Goal: Task Accomplishment & Management: Manage account settings

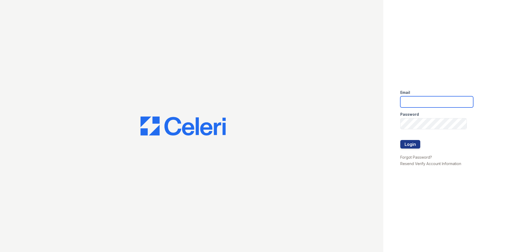
click at [418, 103] on input "email" at bounding box center [436, 101] width 73 height 11
type input "[EMAIL_ADDRESS][DOMAIN_NAME]"
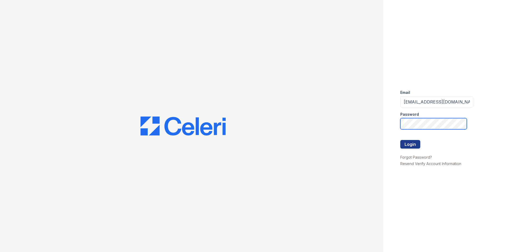
click at [400, 140] on button "Login" at bounding box center [410, 144] width 20 height 9
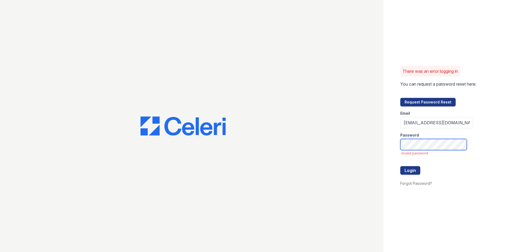
click at [400, 166] on button "Login" at bounding box center [410, 170] width 20 height 9
